Goal: Task Accomplishment & Management: Use online tool/utility

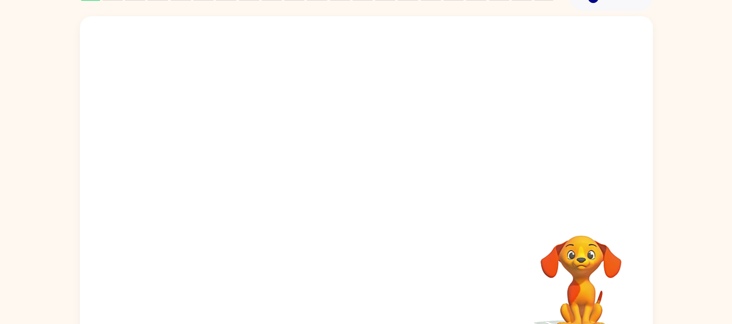
scroll to position [83, 0]
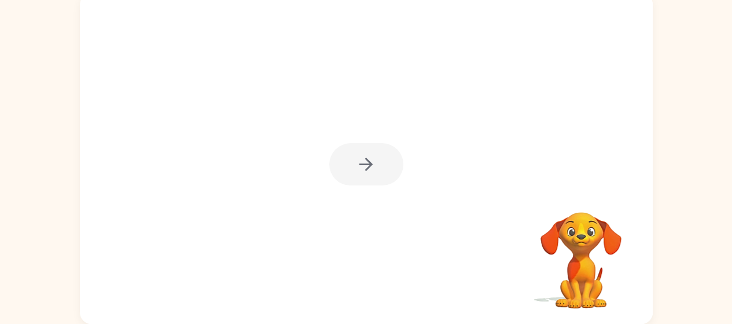
click at [389, 167] on div at bounding box center [366, 164] width 74 height 42
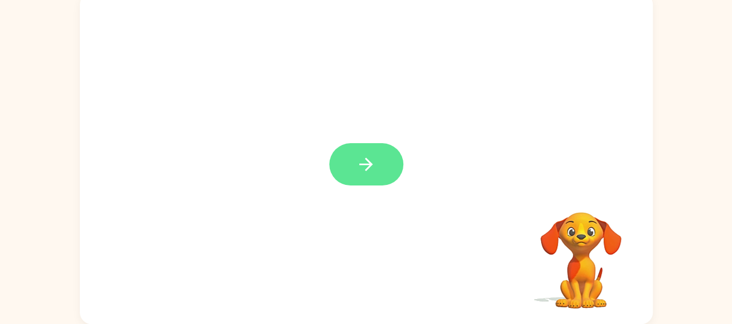
click at [365, 165] on icon "button" at bounding box center [366, 163] width 13 height 13
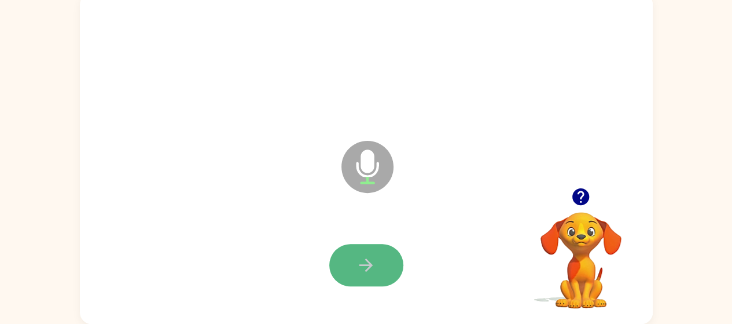
click at [382, 267] on button "button" at bounding box center [366, 265] width 74 height 42
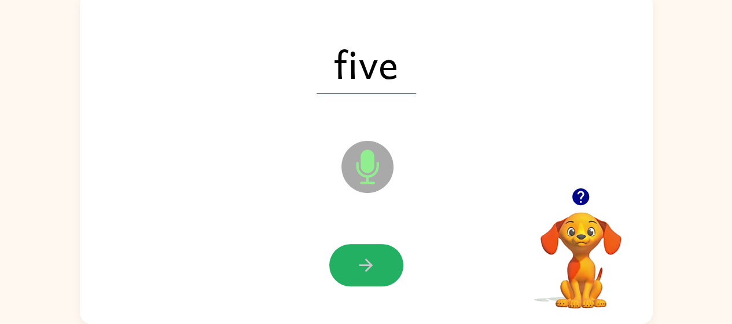
click at [383, 250] on button "button" at bounding box center [366, 265] width 74 height 42
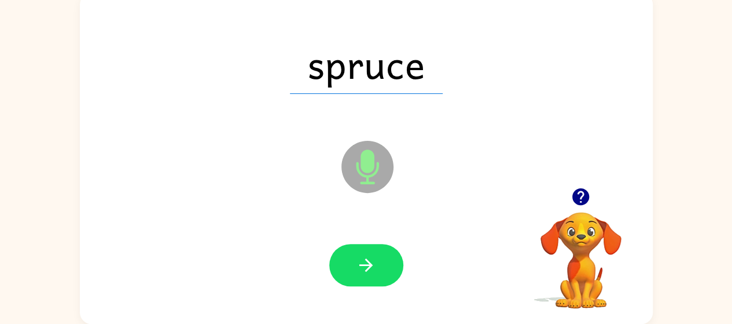
click at [372, 263] on icon "button" at bounding box center [366, 265] width 20 height 20
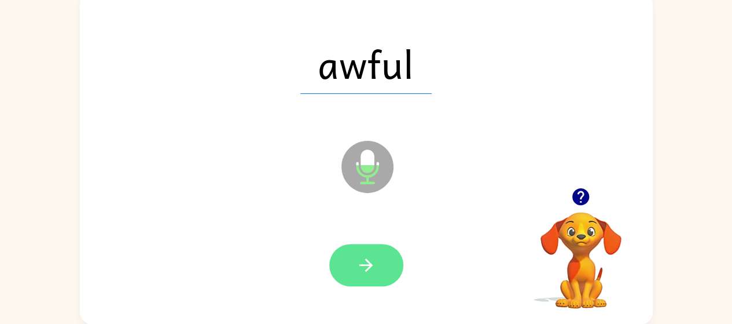
click at [372, 263] on icon "button" at bounding box center [366, 265] width 20 height 20
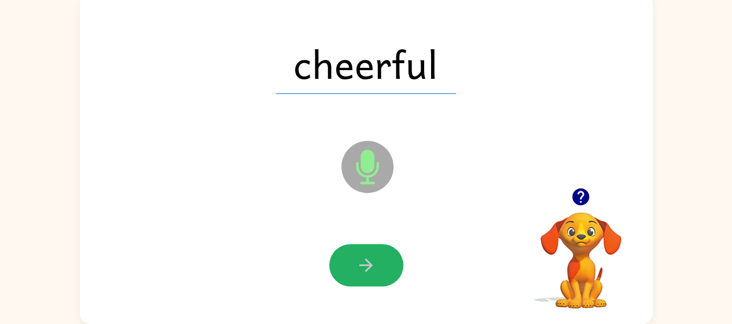
click at [372, 263] on icon "button" at bounding box center [366, 265] width 20 height 20
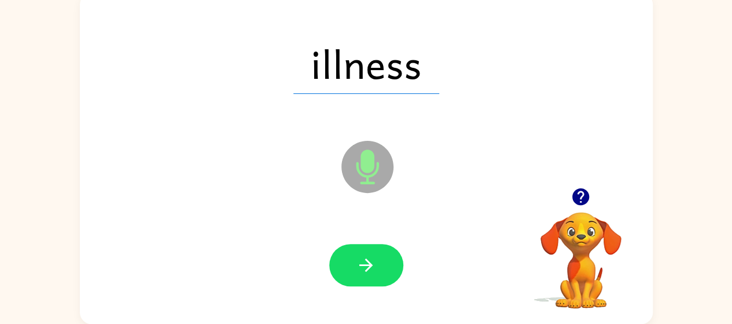
click at [366, 261] on icon "button" at bounding box center [366, 265] width 20 height 20
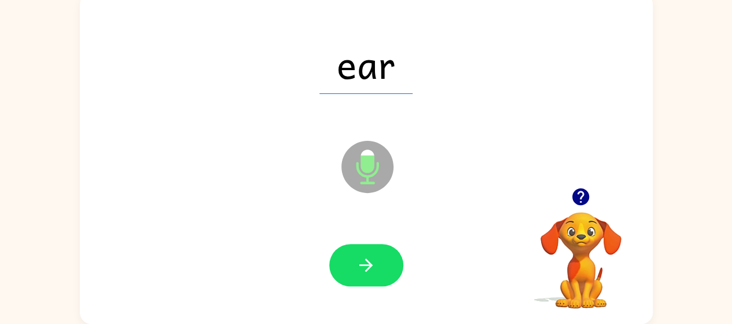
click at [366, 261] on icon "button" at bounding box center [366, 265] width 20 height 20
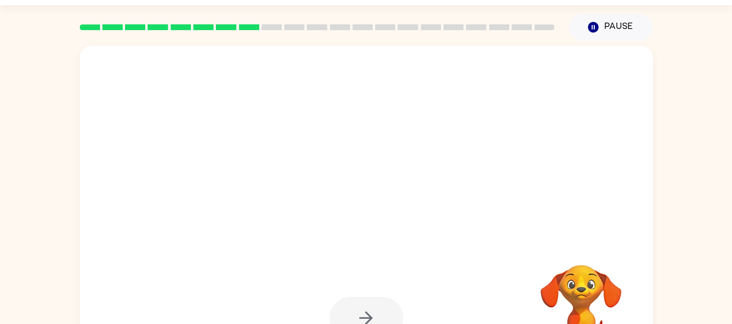
scroll to position [59, 0]
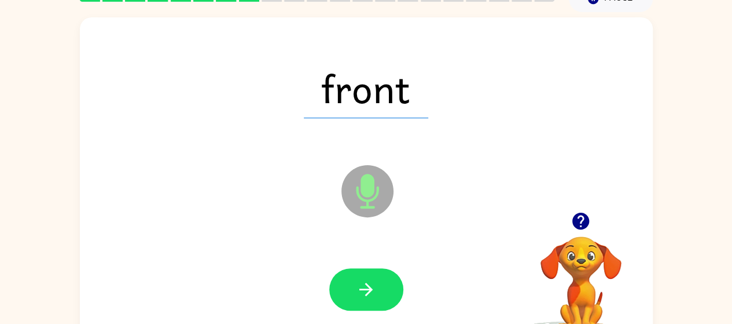
click at [374, 279] on icon "button" at bounding box center [366, 289] width 20 height 20
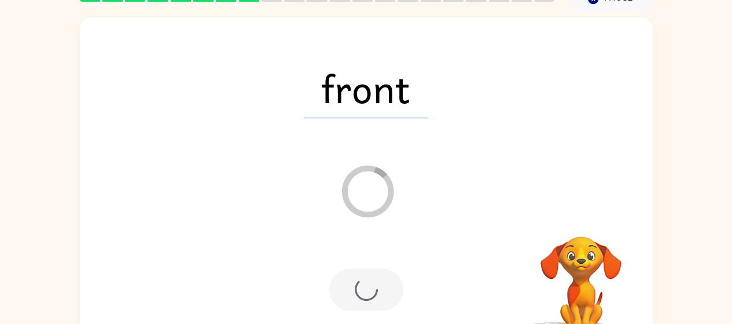
scroll to position [83, 0]
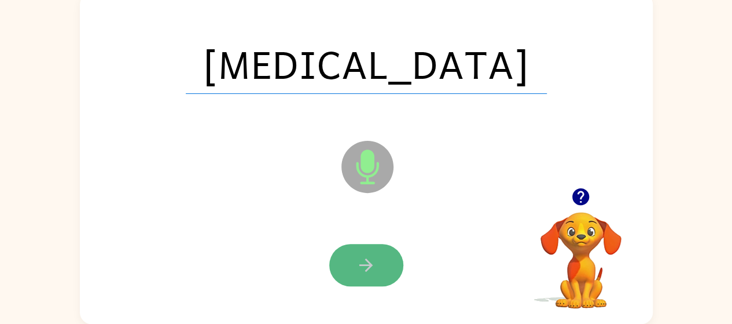
click at [365, 258] on icon "button" at bounding box center [366, 265] width 20 height 20
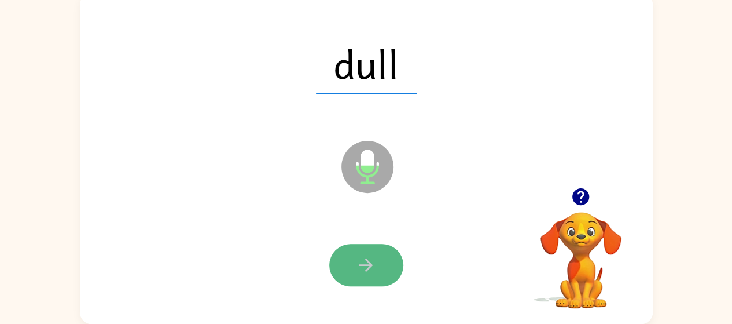
click at [364, 265] on icon "button" at bounding box center [366, 264] width 13 height 13
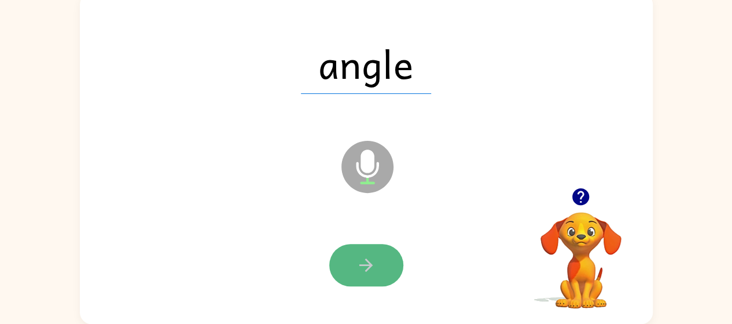
click at [360, 265] on icon "button" at bounding box center [366, 264] width 13 height 13
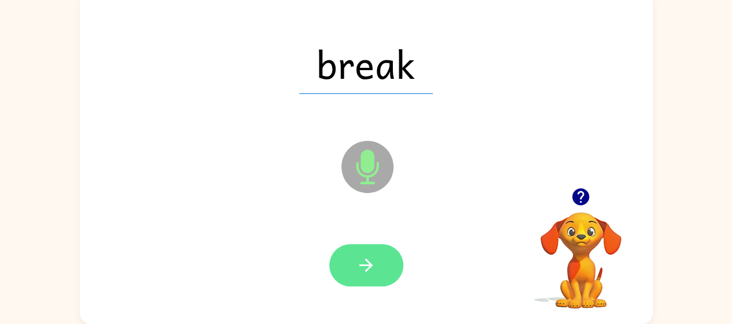
click at [354, 265] on button "button" at bounding box center [366, 265] width 74 height 42
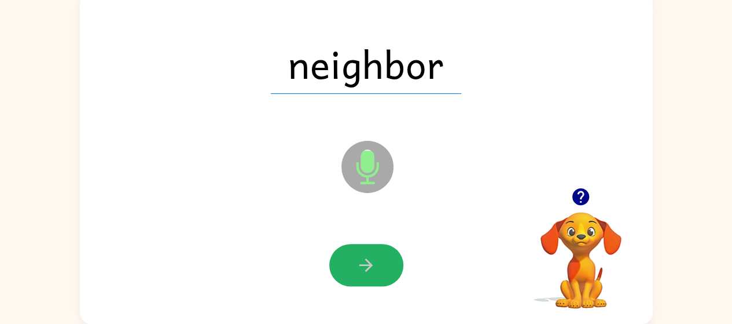
click at [354, 263] on button "button" at bounding box center [366, 265] width 74 height 42
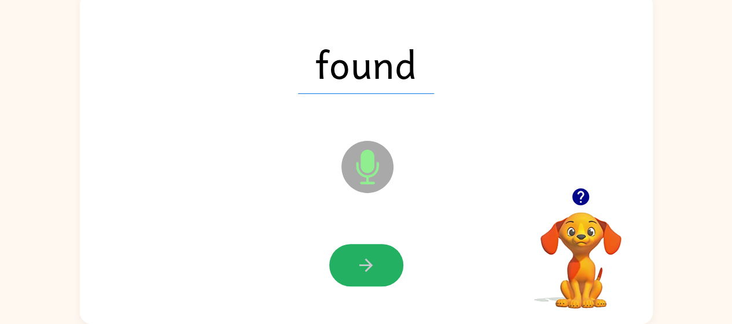
click at [365, 263] on icon "button" at bounding box center [366, 265] width 20 height 20
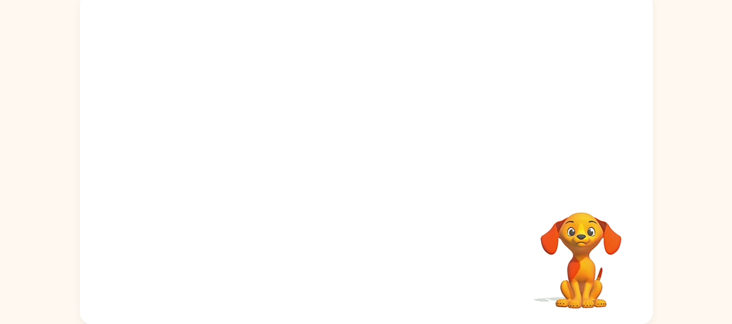
click at [331, 252] on div "Your browser must support playing .mp4 files to use Literably. Please try using…" at bounding box center [366, 158] width 573 height 331
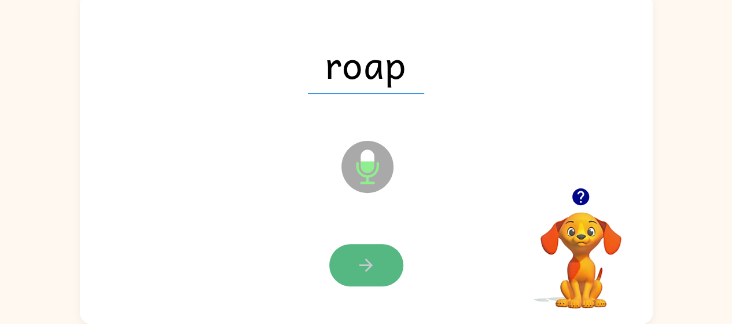
click at [361, 257] on icon "button" at bounding box center [366, 265] width 20 height 20
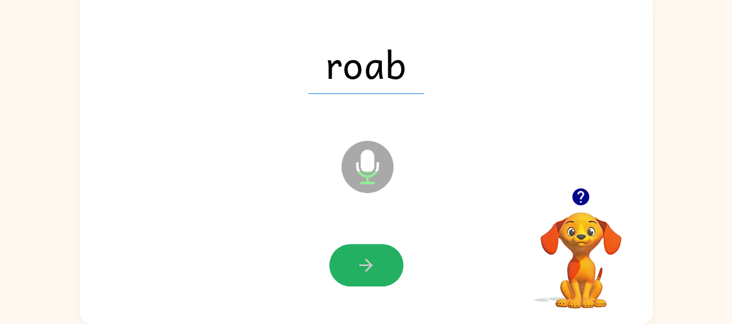
click at [361, 257] on icon "button" at bounding box center [366, 265] width 20 height 20
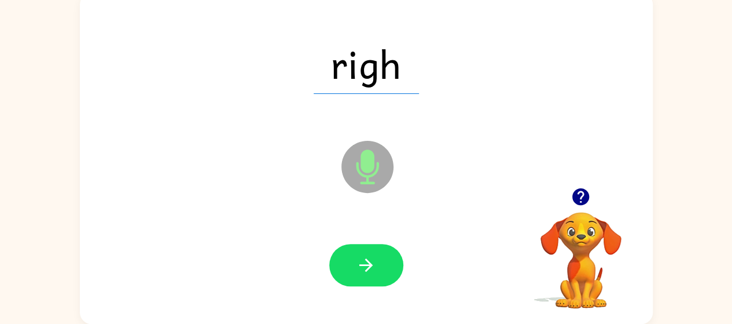
click at [361, 258] on icon "button" at bounding box center [366, 265] width 20 height 20
click at [361, 270] on icon "button" at bounding box center [366, 265] width 20 height 20
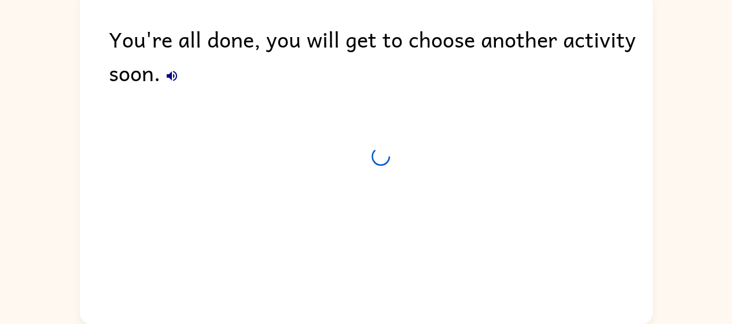
scroll to position [63, 0]
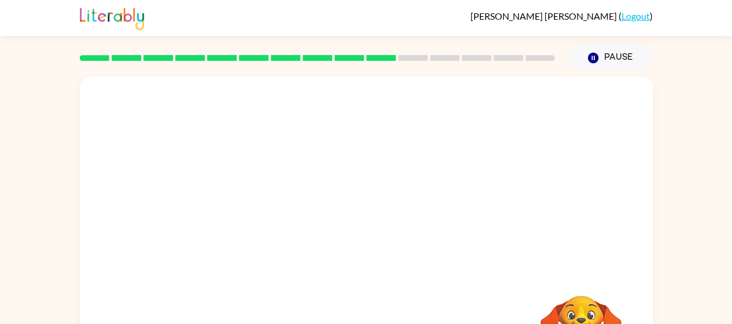
scroll to position [83, 0]
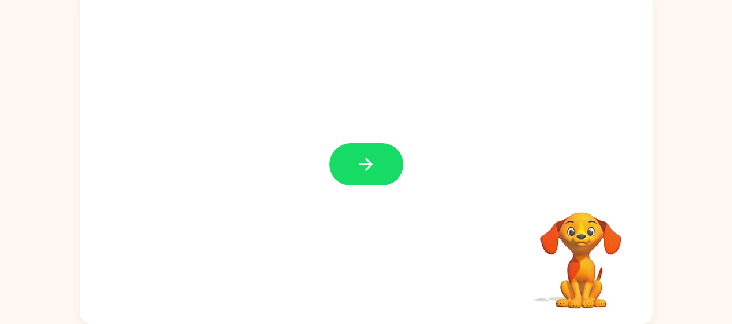
click at [360, 165] on icon "button" at bounding box center [366, 163] width 13 height 13
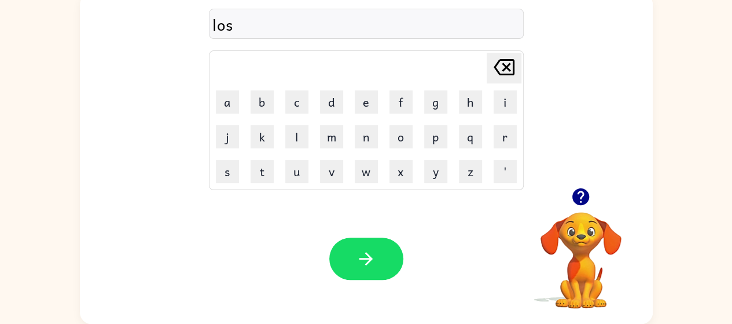
click at [291, 23] on div "los" at bounding box center [366, 24] width 308 height 24
click at [283, 19] on div "los" at bounding box center [366, 24] width 308 height 24
click at [582, 201] on icon "button" at bounding box center [581, 196] width 17 height 17
click at [352, 30] on div at bounding box center [366, 24] width 315 height 30
click at [375, 23] on div "greh" at bounding box center [366, 24] width 308 height 24
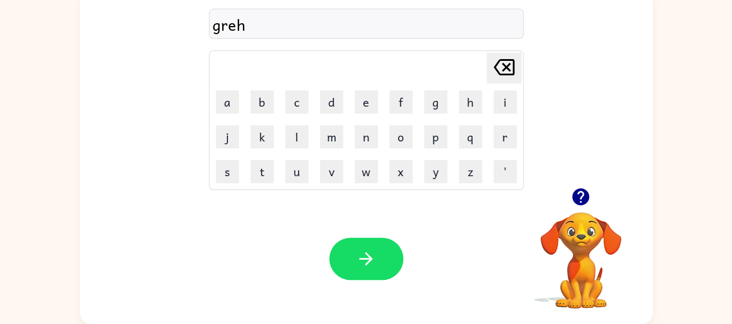
click at [494, 66] on icon at bounding box center [504, 67] width 21 height 16
click at [426, 43] on div "gre Delete Delete last character input a b c d e f g h i j k l m n o p q r s t …" at bounding box center [366, 90] width 315 height 199
click at [506, 74] on icon at bounding box center [504, 67] width 21 height 16
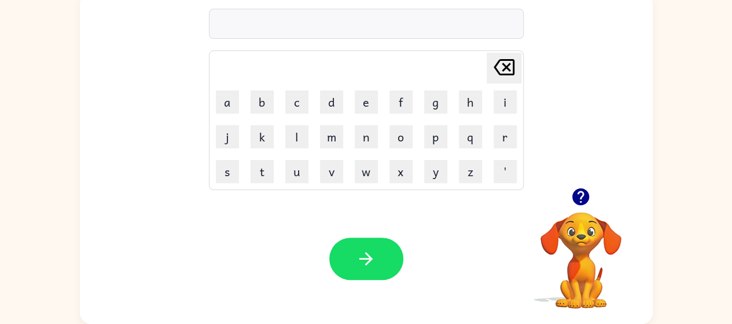
type button "delete"
click at [509, 65] on icon "[PERSON_NAME] last character input" at bounding box center [504, 67] width 28 height 28
click at [394, 26] on div "grec" at bounding box center [366, 24] width 308 height 24
click at [463, 105] on button "h" at bounding box center [470, 101] width 23 height 23
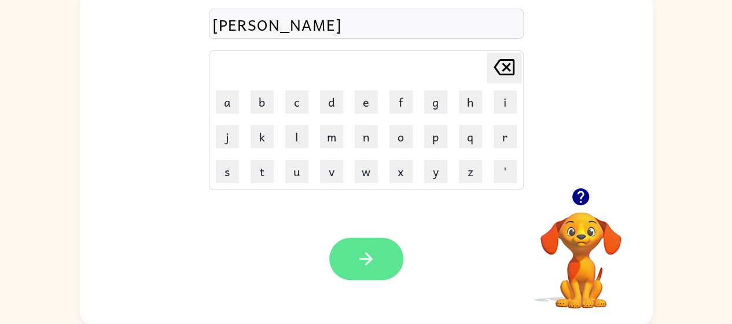
click at [394, 264] on button "button" at bounding box center [366, 258] width 74 height 42
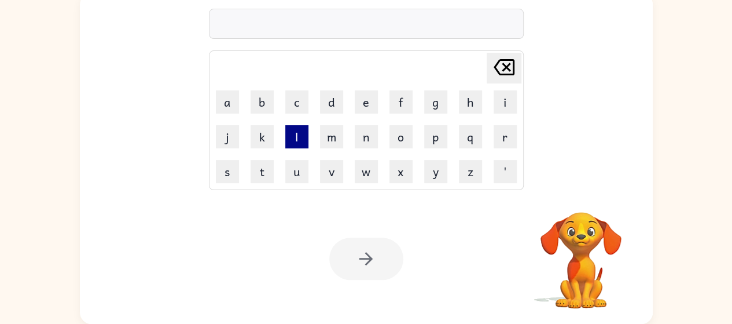
click at [288, 145] on button "l" at bounding box center [296, 136] width 23 height 23
click at [504, 168] on button "'" at bounding box center [505, 171] width 23 height 23
click at [504, 62] on icon "[PERSON_NAME] last character input" at bounding box center [504, 67] width 28 height 28
click at [394, 141] on button "o" at bounding box center [401, 136] width 23 height 23
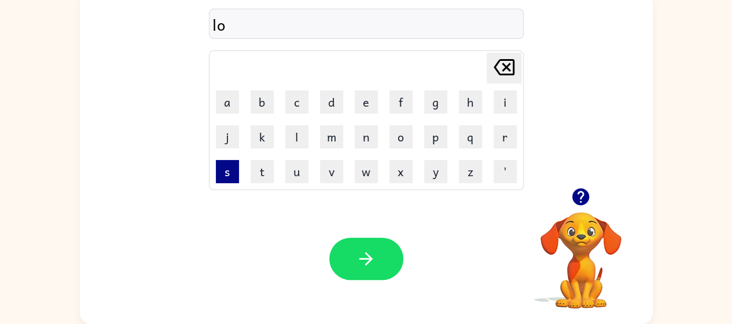
click at [233, 165] on button "s" at bounding box center [227, 171] width 23 height 23
click at [225, 162] on button "s" at bounding box center [227, 171] width 23 height 23
click at [306, 168] on button "u" at bounding box center [296, 171] width 23 height 23
click at [437, 144] on button "p" at bounding box center [435, 136] width 23 height 23
click at [504, 134] on button "r" at bounding box center [505, 136] width 23 height 23
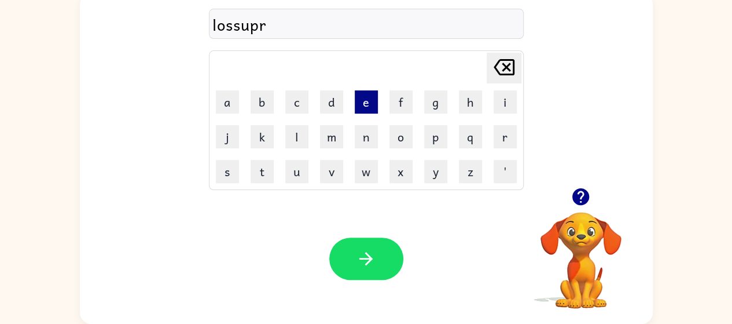
click at [360, 107] on button "e" at bounding box center [366, 101] width 23 height 23
click at [324, 143] on button "m" at bounding box center [331, 136] width 23 height 23
click at [364, 105] on button "e" at bounding box center [366, 101] width 23 height 23
click at [293, 100] on button "c" at bounding box center [296, 101] width 23 height 23
click at [398, 143] on button "o" at bounding box center [401, 136] width 23 height 23
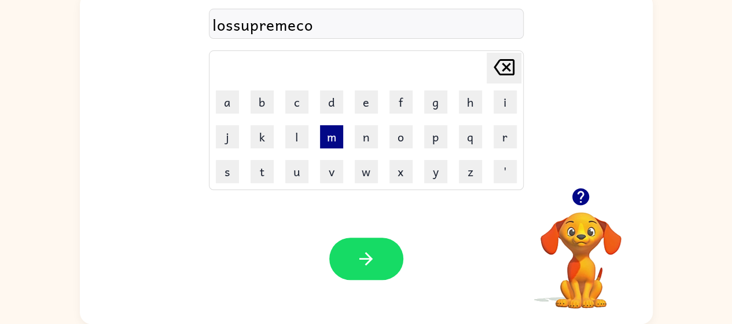
click at [333, 137] on button "m" at bounding box center [331, 136] width 23 height 23
click at [258, 107] on button "b" at bounding box center [262, 101] width 23 height 23
click at [405, 142] on button "o" at bounding box center [401, 136] width 23 height 23
click at [363, 142] on button "n" at bounding box center [366, 136] width 23 height 23
click at [233, 104] on button "a" at bounding box center [227, 101] width 23 height 23
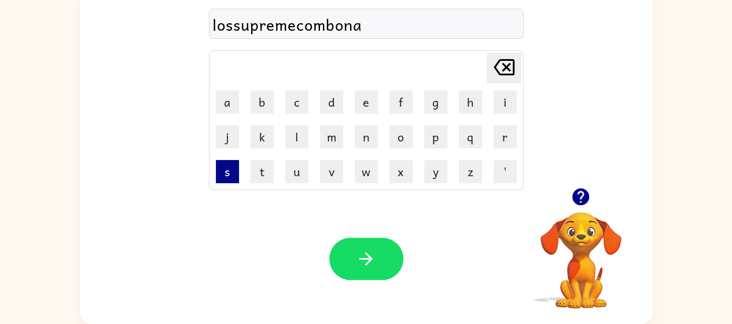
click at [226, 168] on button "s" at bounding box center [227, 171] width 23 height 23
click at [504, 104] on button "i" at bounding box center [505, 101] width 23 height 23
click at [498, 72] on icon at bounding box center [504, 67] width 21 height 16
click at [506, 108] on button "i" at bounding box center [505, 101] width 23 height 23
click at [402, 138] on button "o" at bounding box center [401, 136] width 23 height 23
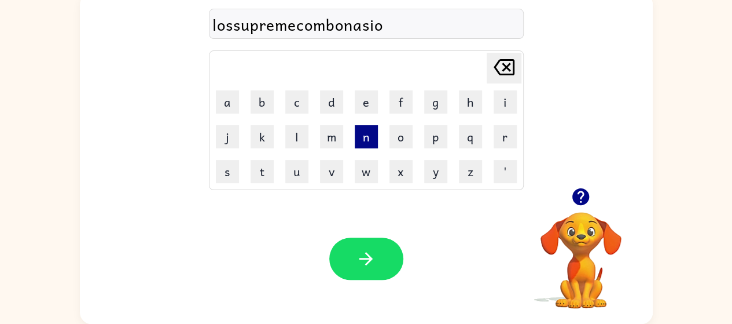
click at [359, 138] on button "n" at bounding box center [366, 136] width 23 height 23
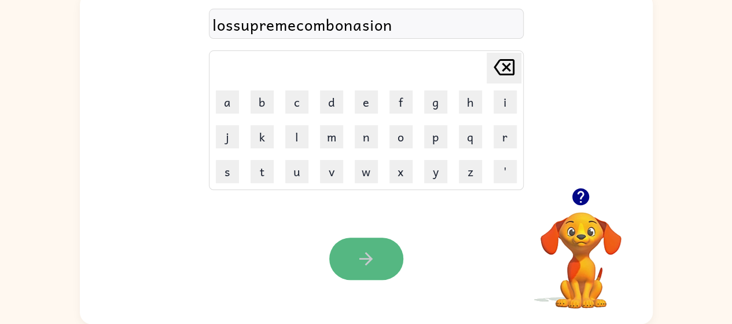
click at [374, 248] on icon "button" at bounding box center [366, 258] width 20 height 20
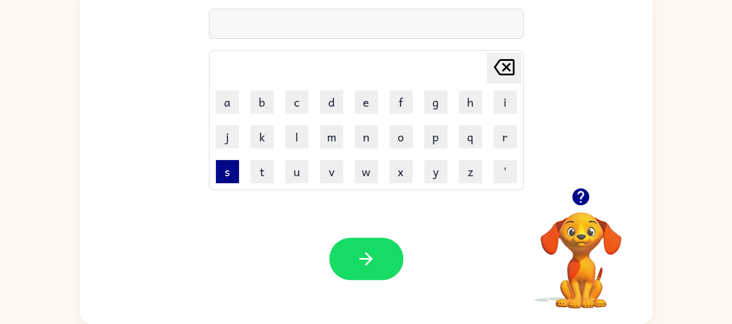
click at [230, 170] on button "s" at bounding box center [227, 171] width 23 height 23
click at [259, 166] on button "t" at bounding box center [262, 171] width 23 height 23
click at [498, 141] on button "r" at bounding box center [505, 136] width 23 height 23
click at [228, 101] on button "a" at bounding box center [227, 101] width 23 height 23
click at [264, 101] on button "b" at bounding box center [262, 101] width 23 height 23
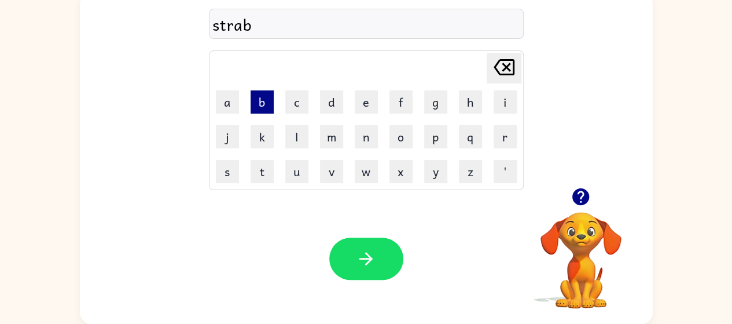
click at [264, 101] on button "b" at bounding box center [262, 101] width 23 height 23
click at [359, 108] on button "e" at bounding box center [366, 101] width 23 height 23
click at [501, 136] on button "r" at bounding box center [505, 136] width 23 height 23
click at [431, 166] on button "y" at bounding box center [435, 171] width 23 height 23
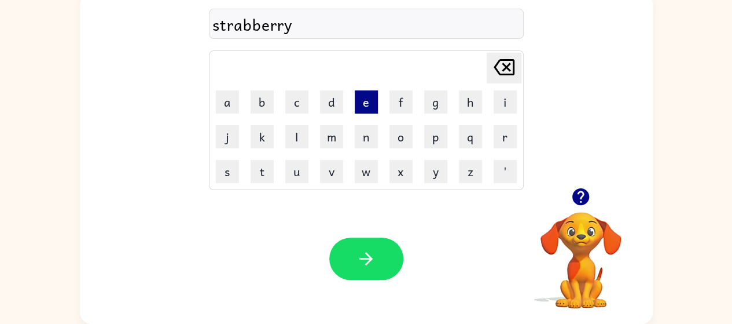
click at [368, 100] on button "e" at bounding box center [366, 101] width 23 height 23
click at [296, 144] on button "l" at bounding box center [296, 136] width 23 height 23
click at [364, 97] on button "e" at bounding box center [366, 101] width 23 height 23
click at [434, 133] on button "p" at bounding box center [435, 136] width 23 height 23
click at [472, 102] on button "h" at bounding box center [470, 101] width 23 height 23
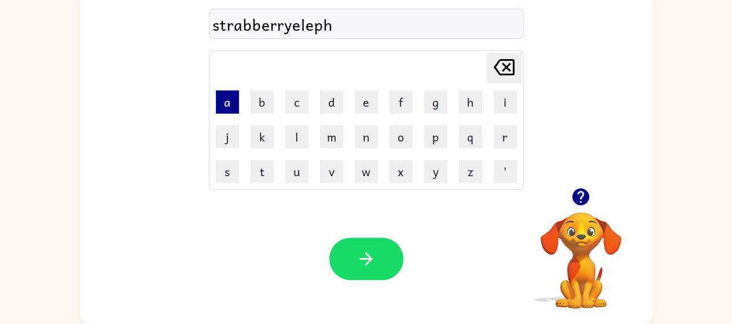
click at [219, 98] on button "a" at bounding box center [227, 101] width 23 height 23
click at [364, 140] on button "n" at bounding box center [366, 136] width 23 height 23
click at [267, 168] on button "t" at bounding box center [262, 171] width 23 height 23
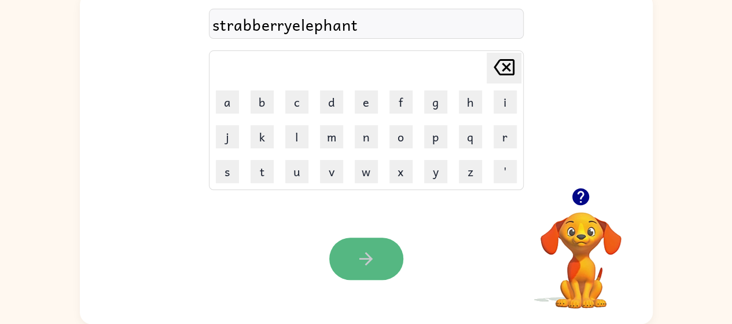
click at [366, 239] on button "button" at bounding box center [366, 258] width 74 height 42
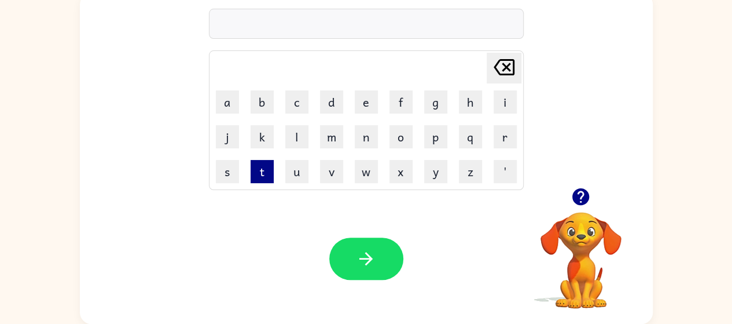
click at [266, 173] on button "t" at bounding box center [262, 171] width 23 height 23
click at [500, 136] on button "r" at bounding box center [505, 136] width 23 height 23
click at [295, 137] on button "l" at bounding box center [296, 136] width 23 height 23
click at [512, 68] on icon "Delete Delete last character input" at bounding box center [504, 67] width 28 height 28
click at [235, 105] on button "a" at bounding box center [227, 101] width 23 height 23
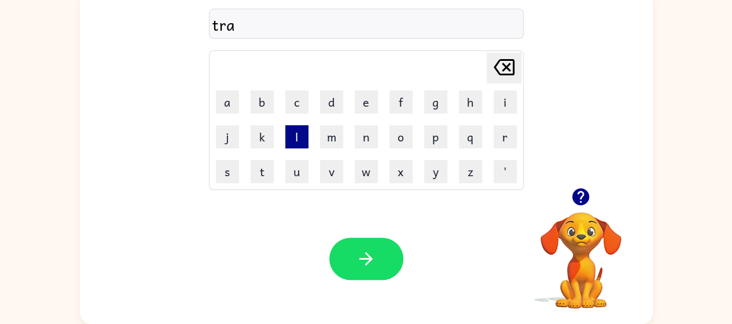
click at [293, 135] on button "l" at bounding box center [296, 136] width 23 height 23
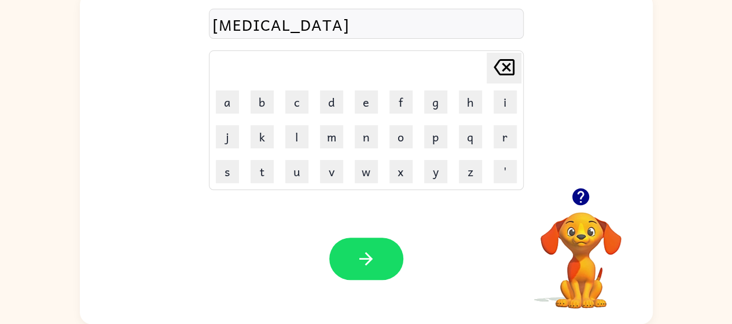
click at [351, 104] on td "e" at bounding box center [367, 102] width 34 height 34
click at [229, 103] on button "a" at bounding box center [227, 101] width 23 height 23
click at [330, 96] on button "d" at bounding box center [331, 101] width 23 height 23
click at [398, 131] on button "o" at bounding box center [401, 136] width 23 height 23
click at [365, 142] on button "n" at bounding box center [366, 136] width 23 height 23
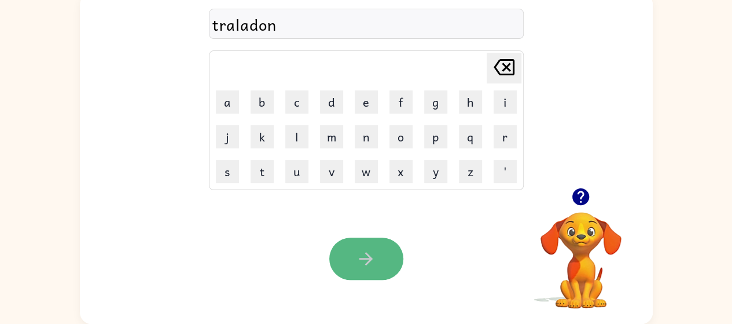
click at [371, 247] on button "button" at bounding box center [366, 258] width 74 height 42
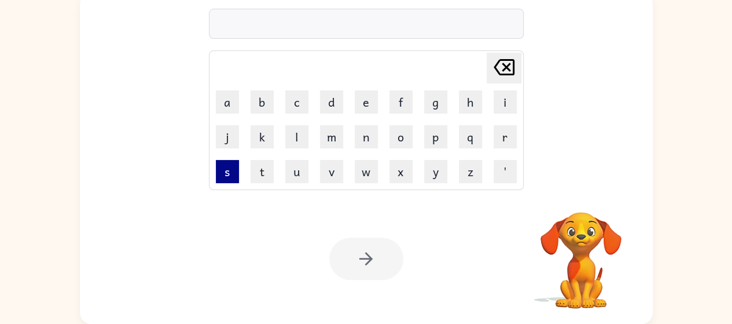
click at [234, 173] on button "s" at bounding box center [227, 171] width 23 height 23
click at [262, 172] on button "t" at bounding box center [262, 171] width 23 height 23
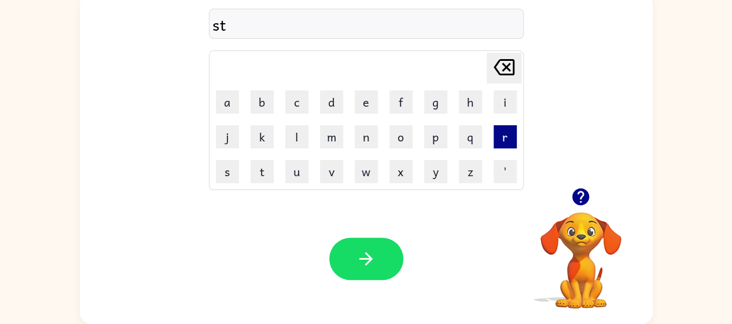
click at [506, 138] on button "r" at bounding box center [505, 136] width 23 height 23
click at [229, 102] on button "a" at bounding box center [227, 101] width 23 height 23
click at [269, 104] on button "b" at bounding box center [262, 101] width 23 height 23
click at [364, 109] on button "e" at bounding box center [366, 101] width 23 height 23
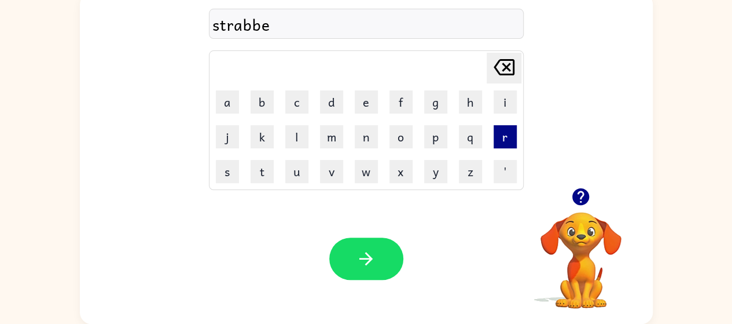
click at [500, 137] on button "r" at bounding box center [505, 136] width 23 height 23
click at [499, 138] on button "r" at bounding box center [505, 136] width 23 height 23
click at [433, 172] on button "y" at bounding box center [435, 171] width 23 height 23
click at [366, 96] on button "e" at bounding box center [366, 101] width 23 height 23
click at [302, 143] on button "l" at bounding box center [296, 136] width 23 height 23
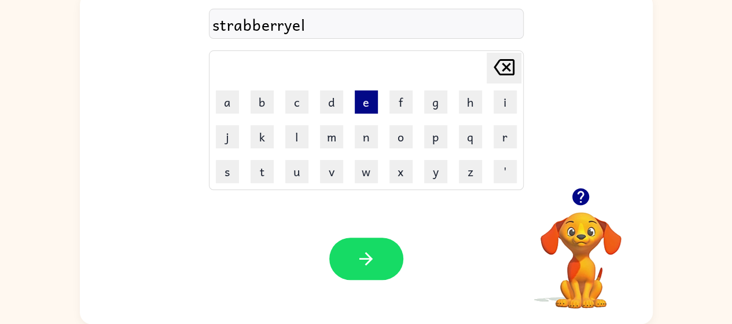
click at [358, 103] on button "e" at bounding box center [366, 101] width 23 height 23
click at [428, 138] on button "p" at bounding box center [435, 136] width 23 height 23
click at [468, 101] on button "h" at bounding box center [470, 101] width 23 height 23
click at [228, 105] on button "a" at bounding box center [227, 101] width 23 height 23
click at [358, 133] on button "n" at bounding box center [366, 136] width 23 height 23
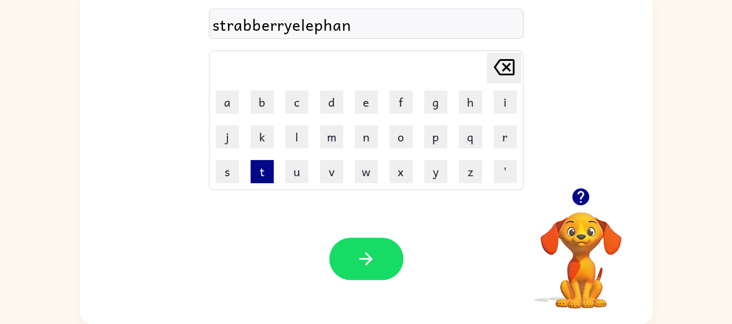
click at [263, 172] on button "t" at bounding box center [262, 171] width 23 height 23
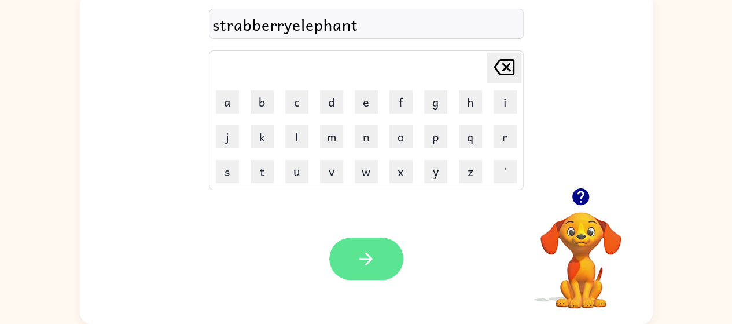
click at [364, 254] on icon "button" at bounding box center [366, 258] width 20 height 20
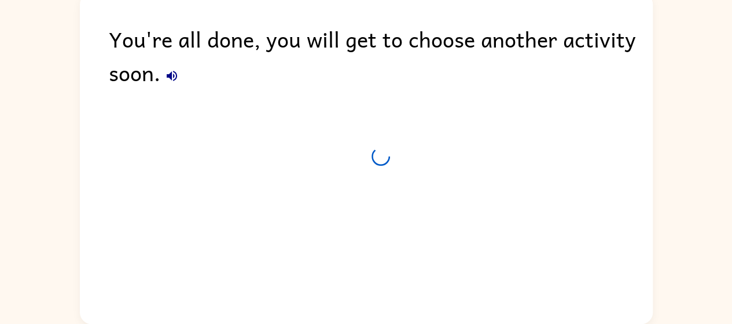
scroll to position [63, 0]
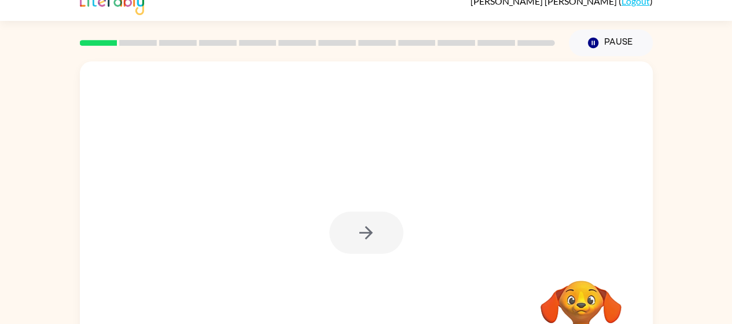
scroll to position [16, 0]
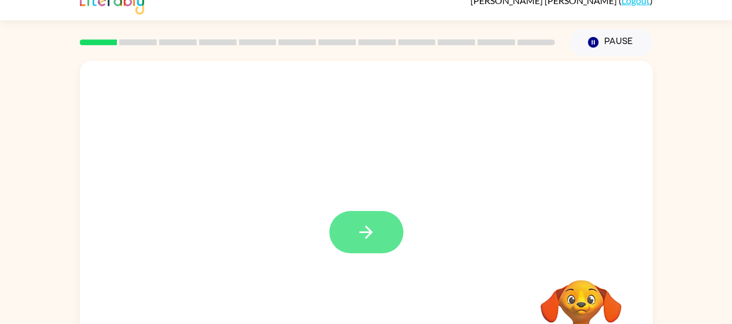
click at [366, 232] on icon "button" at bounding box center [366, 231] width 13 height 13
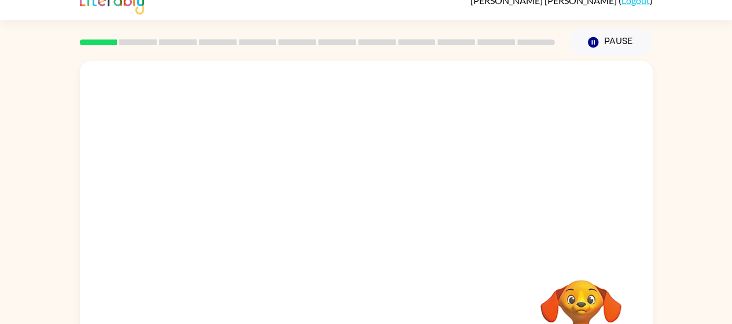
scroll to position [83, 0]
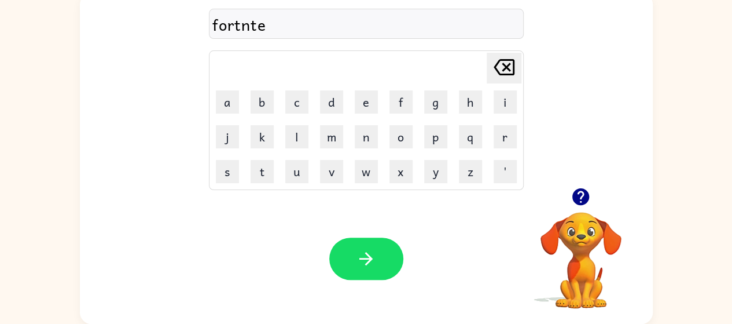
click at [511, 77] on icon "[PERSON_NAME] last character input" at bounding box center [504, 67] width 28 height 28
click at [509, 82] on div "[PERSON_NAME] last character input" at bounding box center [504, 68] width 28 height 30
click at [506, 83] on td "[PERSON_NAME] last character input" at bounding box center [366, 68] width 311 height 32
click at [504, 64] on icon at bounding box center [504, 67] width 21 height 16
click at [366, 137] on button "n" at bounding box center [366, 136] width 23 height 23
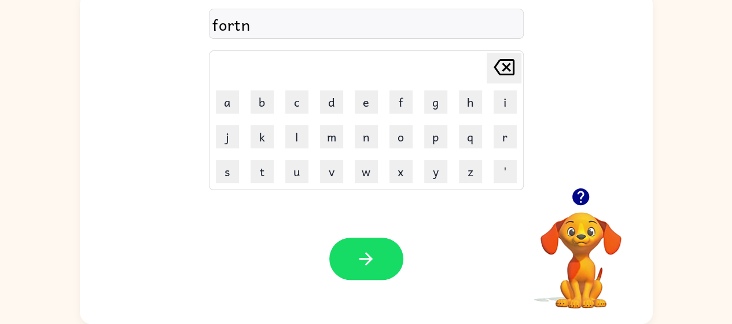
click at [493, 108] on td "i" at bounding box center [506, 102] width 34 height 34
click at [498, 106] on button "i" at bounding box center [505, 101] width 23 height 23
click at [437, 107] on button "g" at bounding box center [435, 101] width 23 height 23
click at [471, 108] on button "h" at bounding box center [470, 101] width 23 height 23
click at [268, 172] on button "t" at bounding box center [262, 171] width 23 height 23
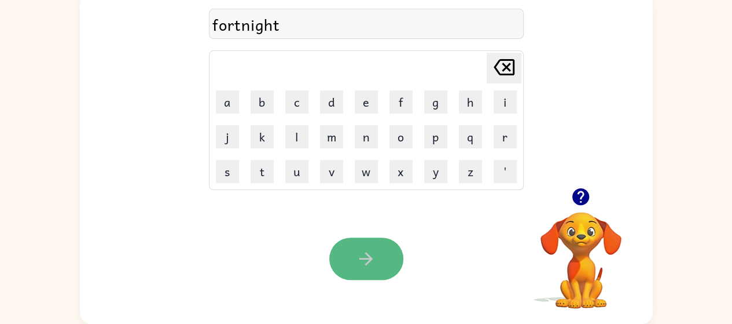
click at [370, 258] on icon "button" at bounding box center [366, 258] width 13 height 13
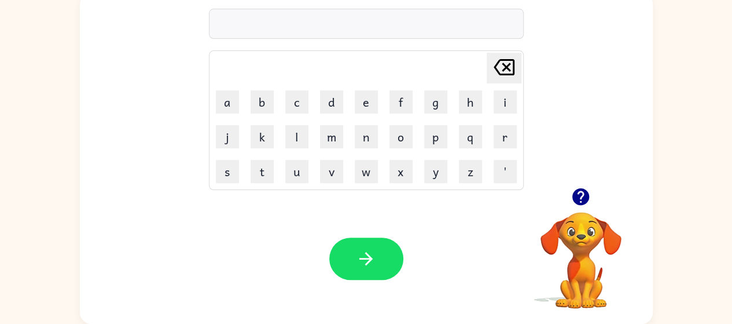
click at [244, 20] on div at bounding box center [366, 24] width 315 height 30
click at [427, 97] on button "g" at bounding box center [435, 101] width 23 height 23
click at [401, 141] on button "o" at bounding box center [401, 136] width 23 height 23
click at [299, 144] on button "l" at bounding box center [296, 136] width 23 height 23
click at [395, 134] on button "o" at bounding box center [401, 136] width 23 height 23
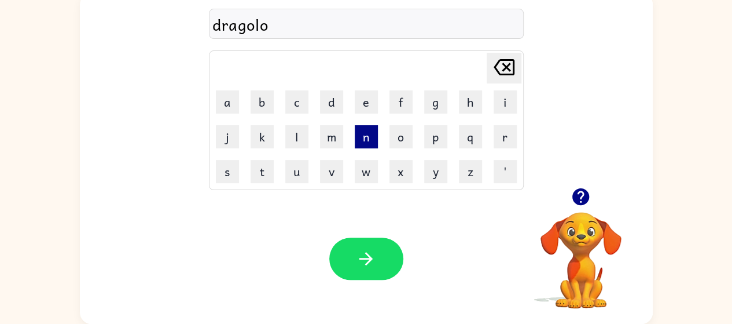
click at [367, 136] on button "n" at bounding box center [366, 136] width 23 height 23
click at [500, 91] on button "i" at bounding box center [505, 101] width 23 height 23
click at [300, 105] on button "c" at bounding box center [296, 101] width 23 height 23
click at [223, 113] on td "a" at bounding box center [228, 102] width 34 height 34
click at [221, 111] on button "a" at bounding box center [227, 101] width 23 height 23
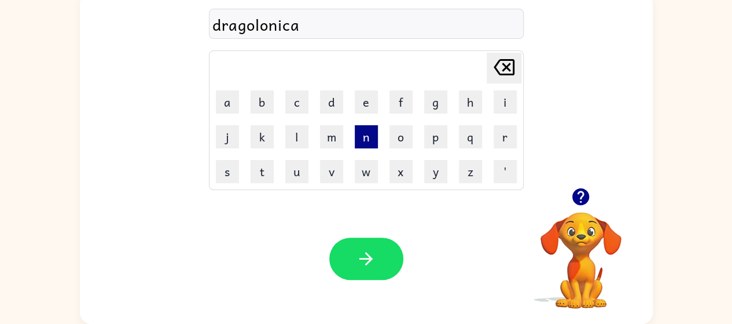
click at [360, 137] on button "n" at bounding box center [366, 136] width 23 height 23
click at [222, 94] on button "a" at bounding box center [227, 101] width 23 height 23
click at [301, 136] on button "l" at bounding box center [296, 136] width 23 height 23
click at [398, 135] on button "o" at bounding box center [401, 136] width 23 height 23
click at [368, 136] on button "n" at bounding box center [366, 136] width 23 height 23
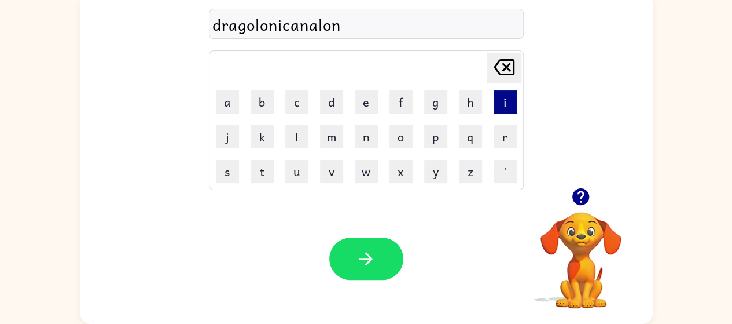
click at [497, 100] on button "i" at bounding box center [505, 101] width 23 height 23
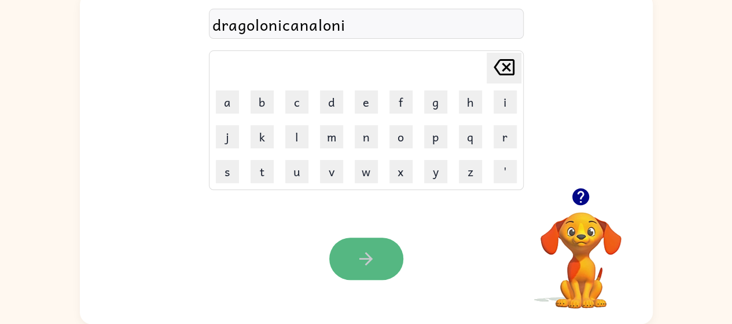
click at [387, 247] on button "button" at bounding box center [366, 258] width 74 height 42
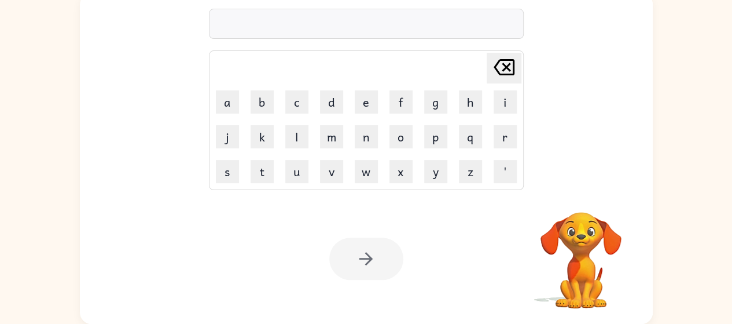
click at [297, 21] on div at bounding box center [366, 24] width 315 height 30
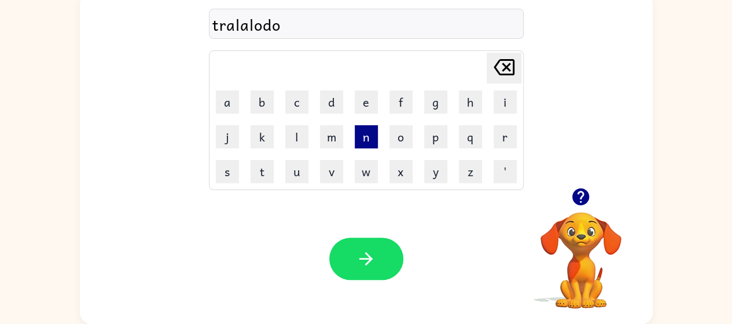
click at [369, 138] on button "n" at bounding box center [366, 136] width 23 height 23
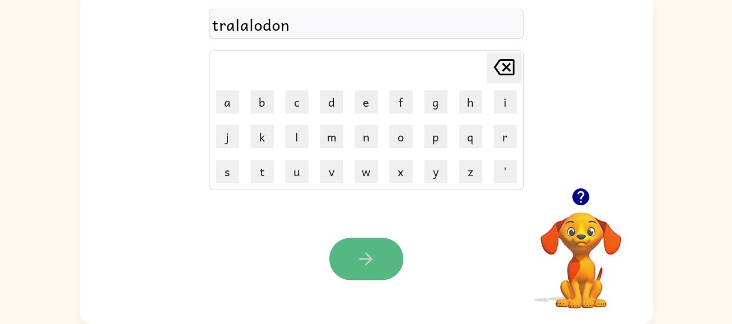
click at [373, 266] on icon "button" at bounding box center [366, 258] width 20 height 20
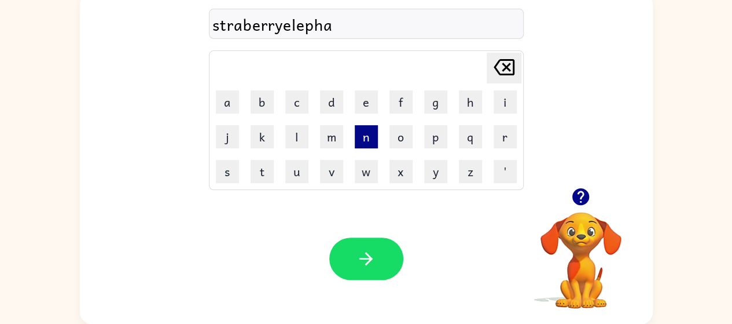
click at [371, 131] on button "n" at bounding box center [366, 136] width 23 height 23
click at [255, 173] on button "t" at bounding box center [262, 171] width 23 height 23
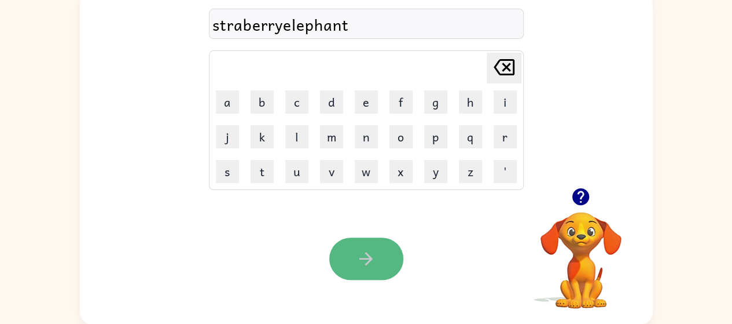
click at [368, 259] on icon "button" at bounding box center [366, 258] width 13 height 13
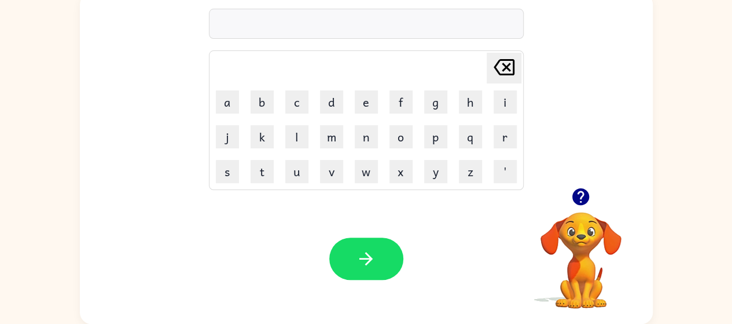
click at [345, 31] on div at bounding box center [366, 24] width 315 height 30
click at [344, 28] on div at bounding box center [366, 24] width 315 height 30
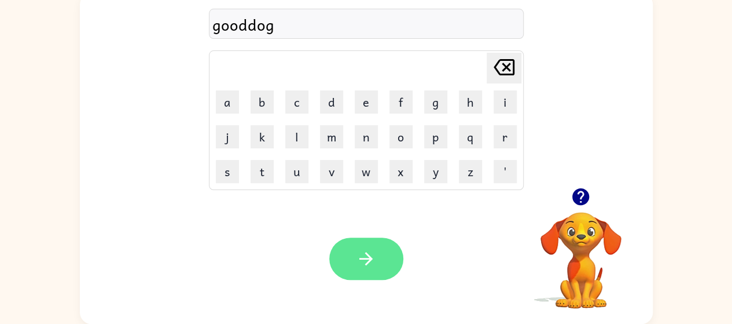
click at [369, 262] on icon "button" at bounding box center [366, 258] width 20 height 20
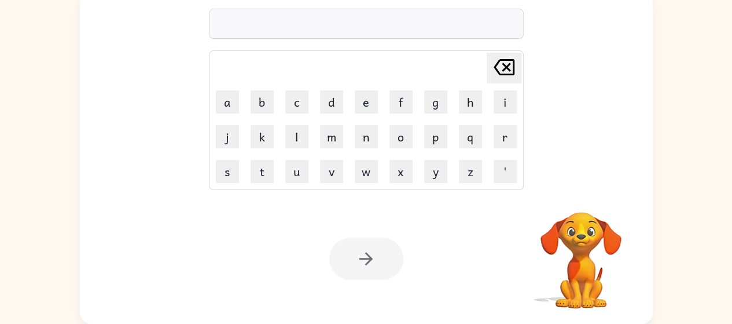
click at [317, 7] on div "Delete Delete last character input a b c d e f g h i j k l m n o p q r s t u v …" at bounding box center [366, 90] width 315 height 199
click at [281, 19] on div "gooboy" at bounding box center [366, 24] width 308 height 24
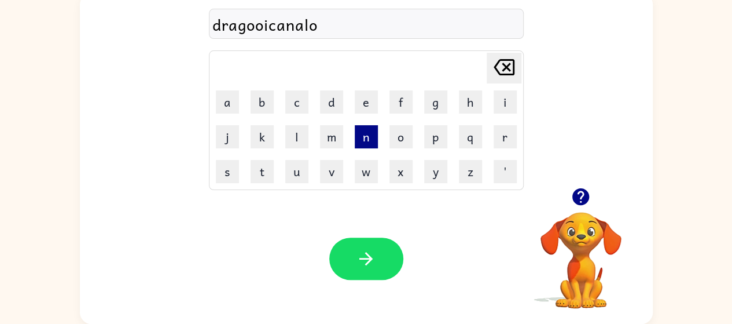
click at [367, 133] on button "n" at bounding box center [366, 136] width 23 height 23
click at [500, 97] on button "i" at bounding box center [505, 101] width 23 height 23
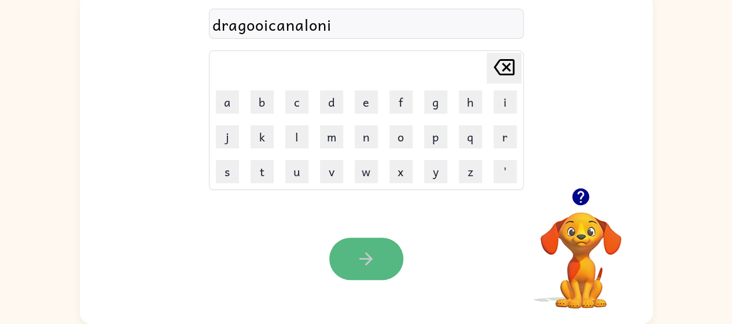
click at [386, 261] on button "button" at bounding box center [366, 258] width 74 height 42
click at [344, 253] on button "button" at bounding box center [366, 258] width 74 height 42
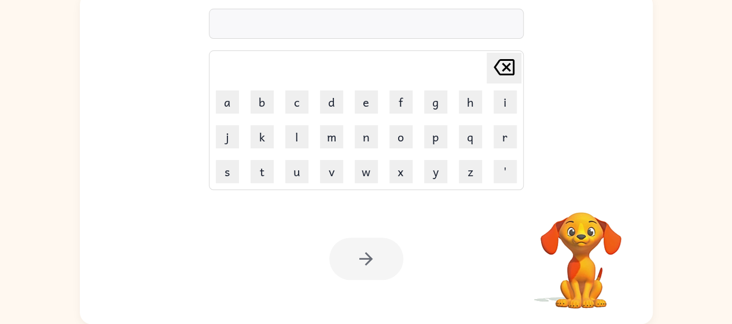
click at [280, 24] on div at bounding box center [366, 24] width 315 height 30
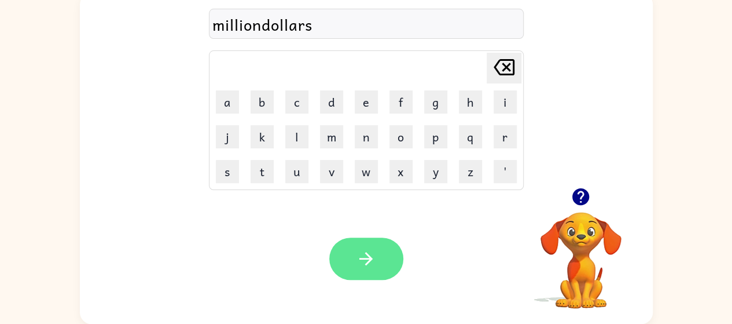
click at [372, 263] on icon "button" at bounding box center [366, 258] width 20 height 20
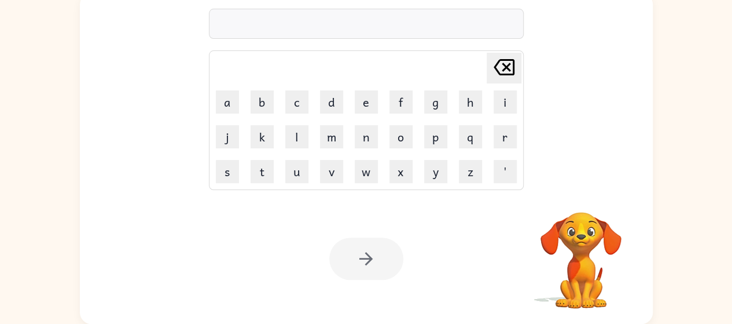
click at [437, 26] on div at bounding box center [366, 24] width 315 height 30
click at [380, 20] on div at bounding box center [366, 24] width 315 height 30
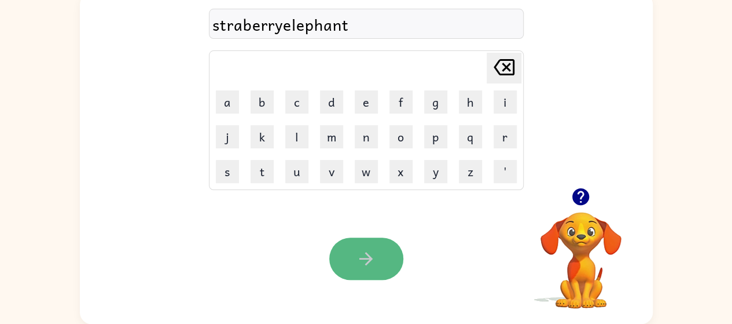
click at [347, 268] on button "button" at bounding box center [366, 258] width 74 height 42
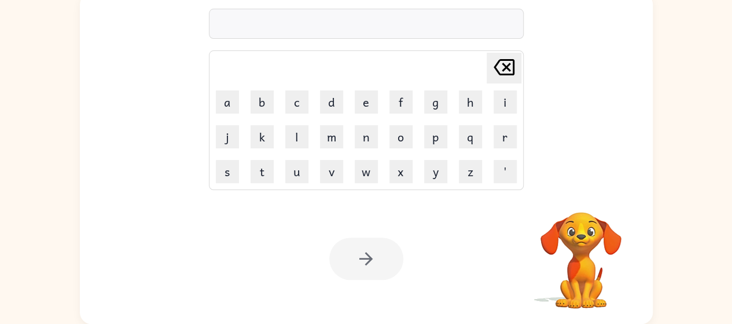
click at [276, 14] on div at bounding box center [366, 24] width 315 height 30
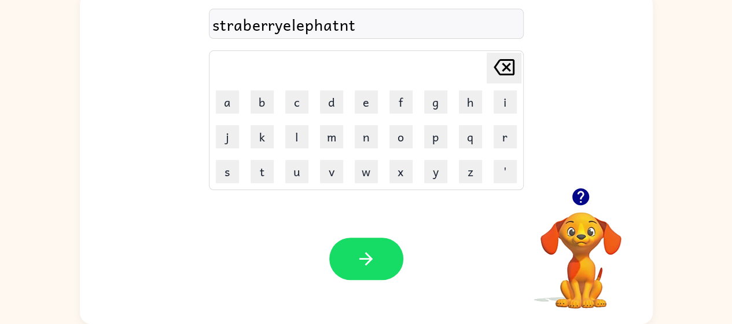
click at [507, 71] on icon "Delete Delete last character input" at bounding box center [504, 67] width 28 height 28
click at [504, 72] on icon "Delete Delete last character input" at bounding box center [504, 67] width 28 height 28
type button "delete"
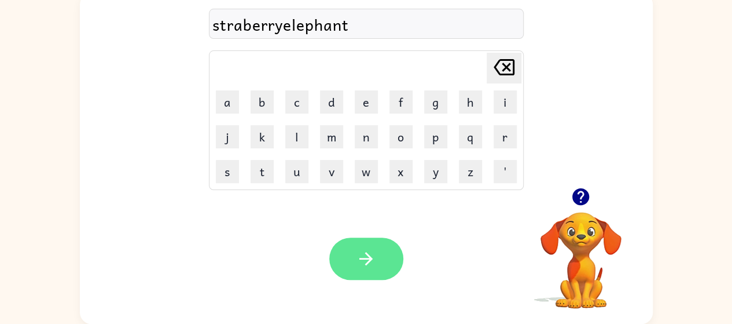
click at [380, 250] on button "button" at bounding box center [366, 258] width 74 height 42
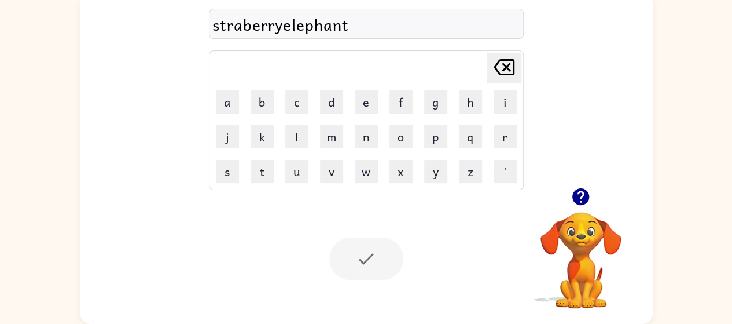
click at [379, 167] on td "w" at bounding box center [367, 172] width 34 height 34
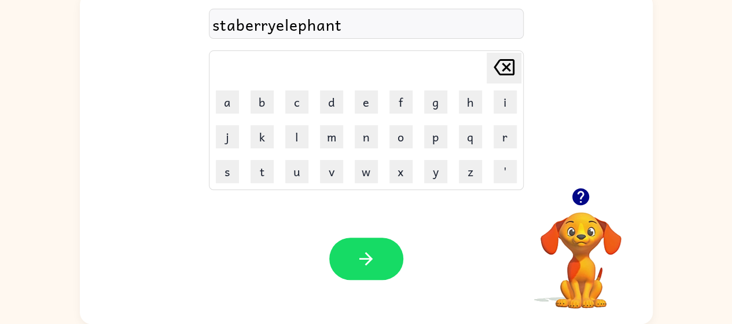
click at [224, 32] on div "staberryelephant" at bounding box center [366, 24] width 308 height 24
click at [441, 284] on div "Your browser must support playing .mp4 files to use Literably. Please try using…" at bounding box center [366, 258] width 573 height 130
click at [296, 23] on div "s" at bounding box center [366, 24] width 308 height 24
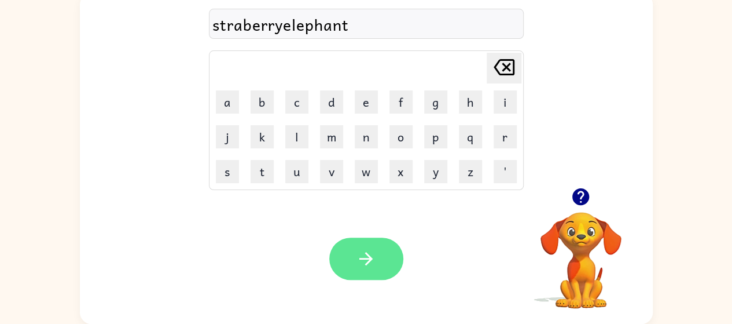
click at [375, 252] on icon "button" at bounding box center [366, 258] width 20 height 20
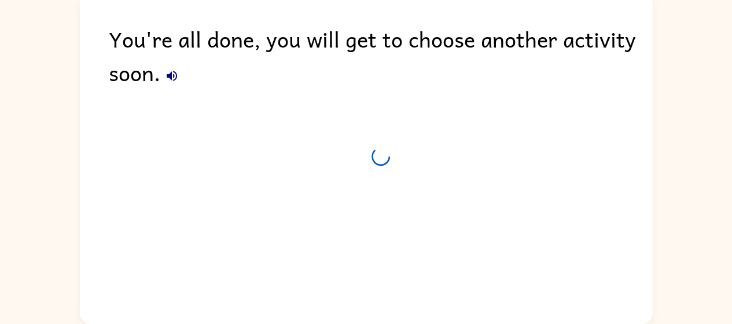
scroll to position [63, 0]
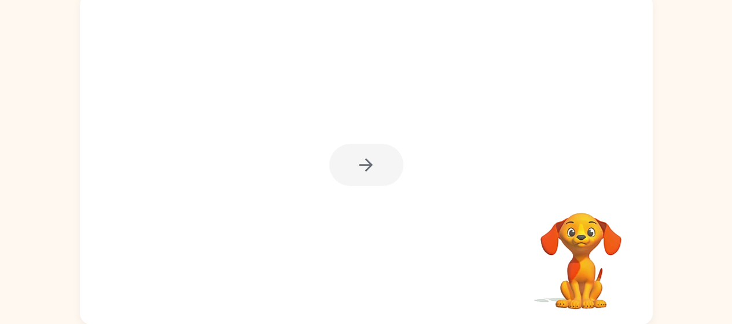
scroll to position [83, 0]
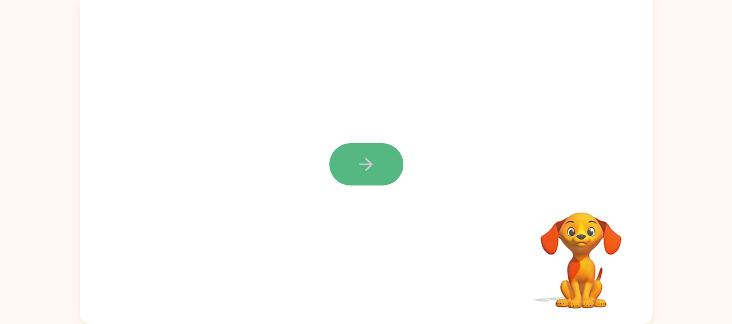
click at [339, 167] on button "button" at bounding box center [366, 164] width 74 height 42
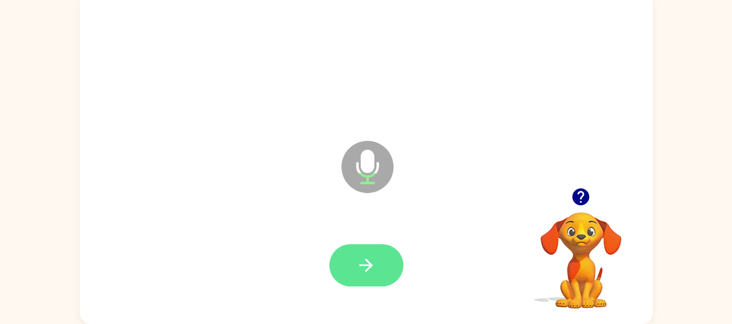
click at [382, 268] on button "button" at bounding box center [366, 265] width 74 height 42
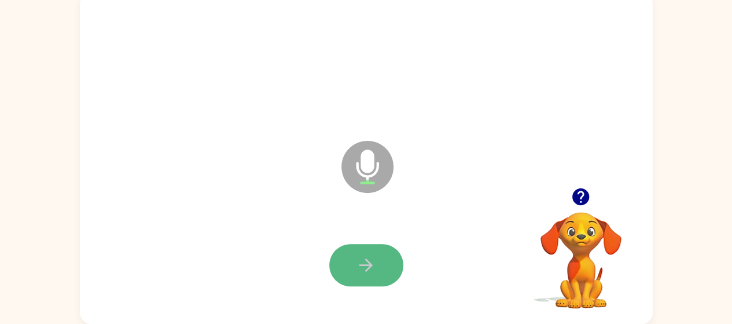
click at [382, 268] on button "button" at bounding box center [366, 265] width 74 height 42
click at [362, 263] on icon "button" at bounding box center [366, 265] width 20 height 20
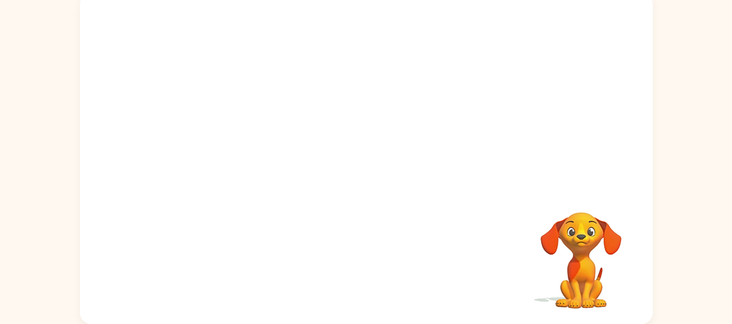
click at [584, 251] on video "Your browser must support playing .mp4 files to use Literably. Please try using…" at bounding box center [581, 252] width 116 height 116
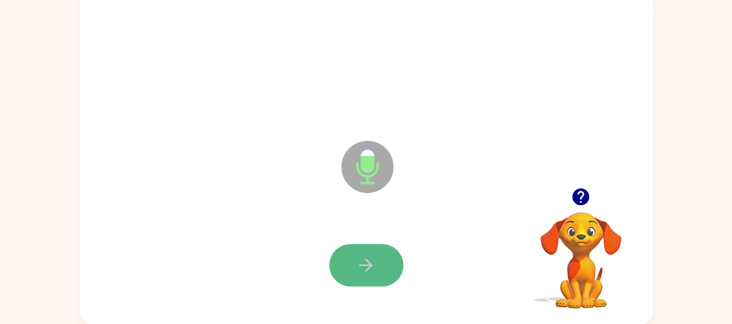
click at [337, 273] on button "button" at bounding box center [366, 265] width 74 height 42
click at [391, 257] on button "button" at bounding box center [366, 265] width 74 height 42
click at [369, 258] on icon "button" at bounding box center [366, 265] width 20 height 20
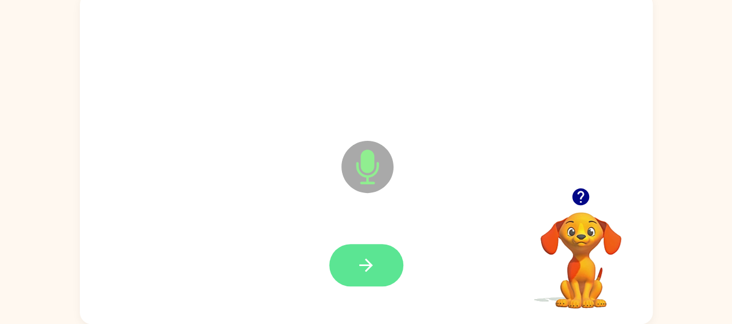
click at [359, 259] on icon "button" at bounding box center [366, 265] width 20 height 20
click at [354, 258] on button "button" at bounding box center [366, 265] width 74 height 42
click at [379, 246] on button "button" at bounding box center [366, 265] width 74 height 42
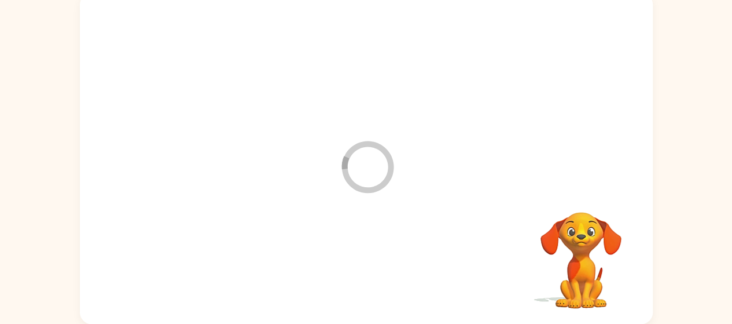
drag, startPoint x: 379, startPoint y: 246, endPoint x: 419, endPoint y: 164, distance: 91.4
click at [419, 164] on div "Loader Your response is being sent to our graders" at bounding box center [366, 158] width 573 height 331
click at [564, 270] on video "Your browser must support playing .mp4 files to use Literably. Please try using…" at bounding box center [581, 252] width 116 height 116
click at [383, 182] on div at bounding box center [366, 90] width 573 height 195
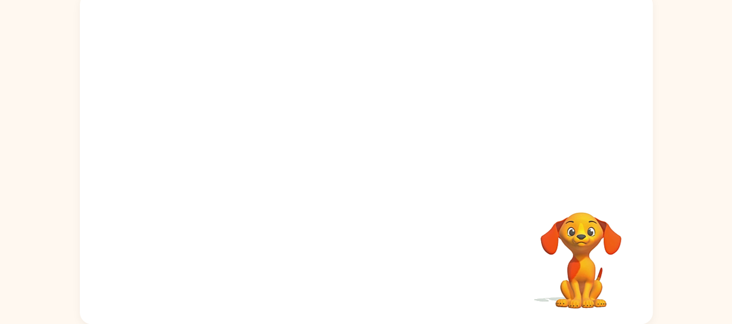
click at [392, 200] on div "Your browser must support playing .mp4 files to use Literably. Please try using…" at bounding box center [366, 158] width 573 height 331
click at [379, 208] on div "Your browser must support playing .mp4 files to use Literably. Please try using…" at bounding box center [366, 158] width 573 height 331
click at [379, 209] on div "Your browser must support playing .mp4 files to use Literably. Please try using…" at bounding box center [366, 158] width 573 height 331
click at [381, 218] on div "Your browser must support playing .mp4 files to use Literably. Please try using…" at bounding box center [366, 158] width 573 height 331
click at [381, 210] on div "Your browser must support playing .mp4 files to use Literably. Please try using…" at bounding box center [366, 158] width 573 height 331
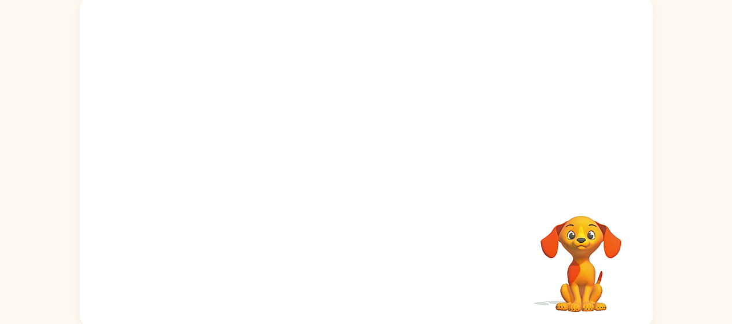
scroll to position [79, 0]
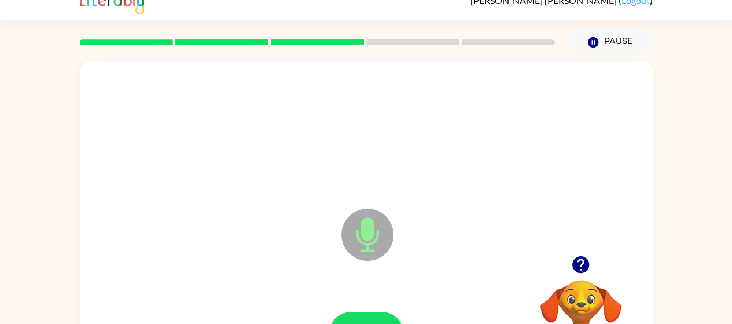
scroll to position [83, 0]
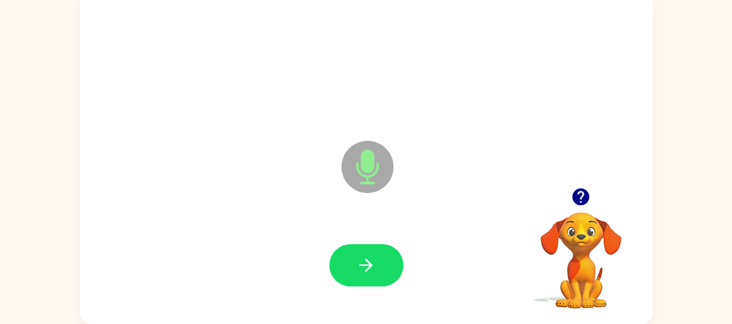
click at [354, 289] on div at bounding box center [366, 265] width 550 height 95
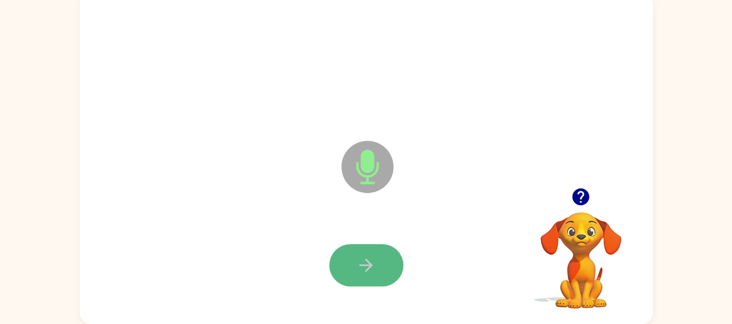
click at [354, 266] on button "button" at bounding box center [366, 265] width 74 height 42
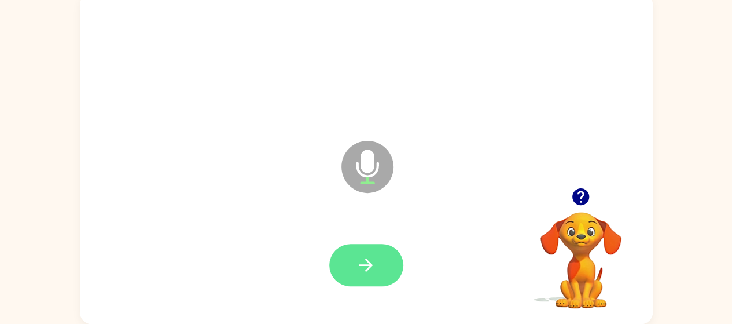
click at [350, 275] on button "button" at bounding box center [366, 265] width 74 height 42
click at [392, 259] on button "button" at bounding box center [366, 265] width 74 height 42
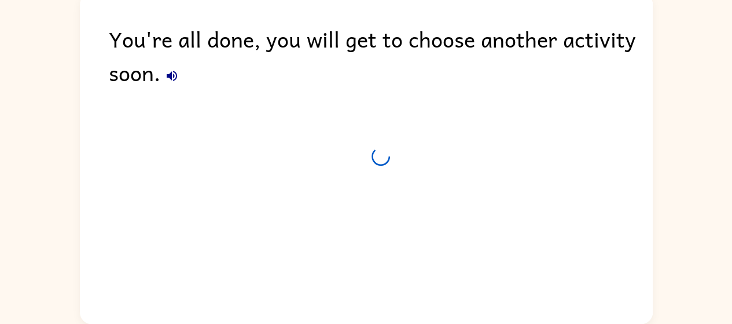
scroll to position [63, 0]
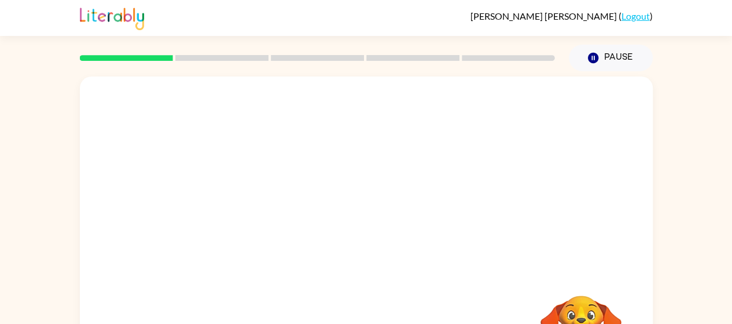
scroll to position [83, 0]
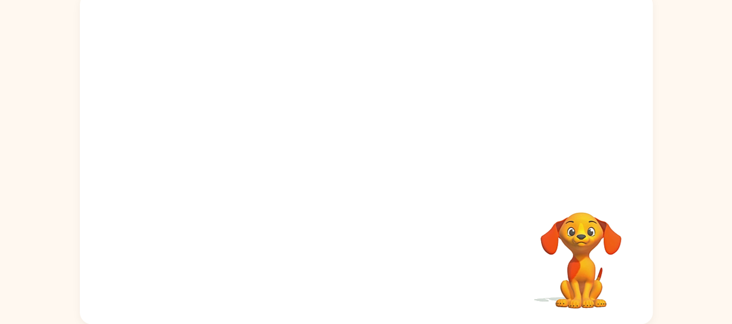
click at [324, 185] on div "Your browser must support playing .mp4 files to use Literably. Please try using…" at bounding box center [366, 158] width 573 height 331
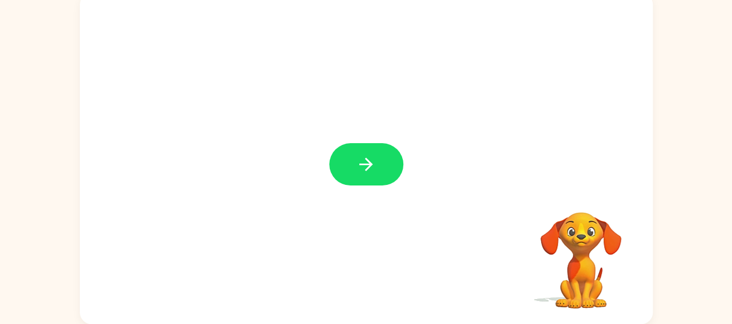
click at [365, 179] on button "button" at bounding box center [366, 164] width 74 height 42
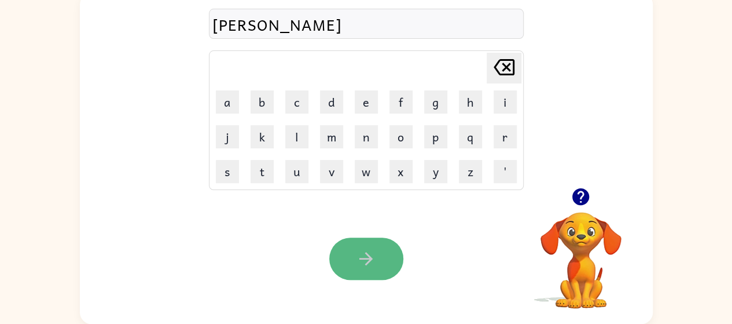
click at [374, 262] on icon "button" at bounding box center [366, 258] width 20 height 20
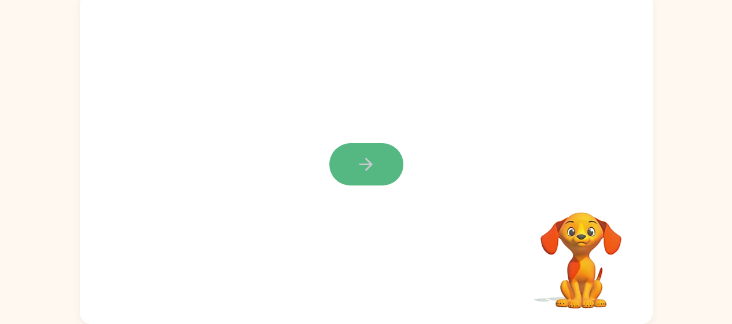
click at [402, 167] on button "button" at bounding box center [366, 164] width 74 height 42
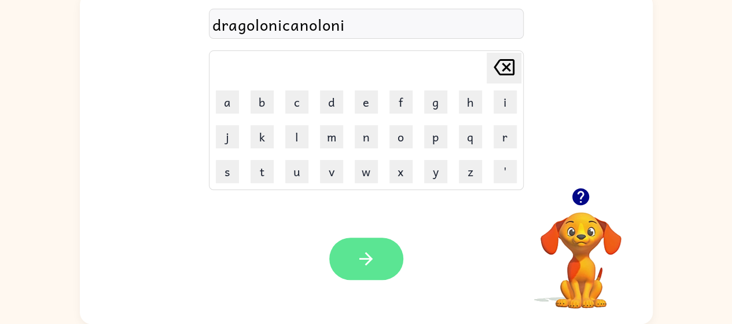
click at [375, 256] on icon "button" at bounding box center [366, 258] width 20 height 20
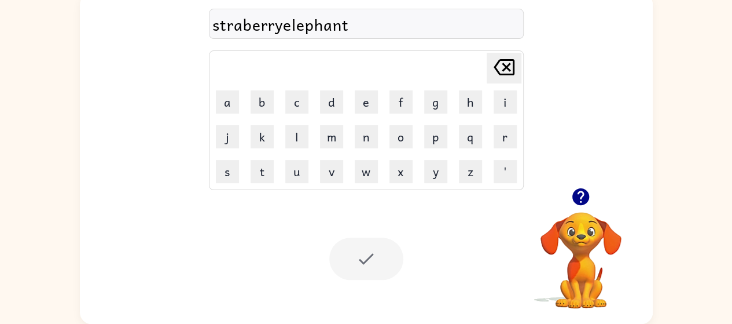
scroll to position [63, 0]
